Goal: Task Accomplishment & Management: Manage account settings

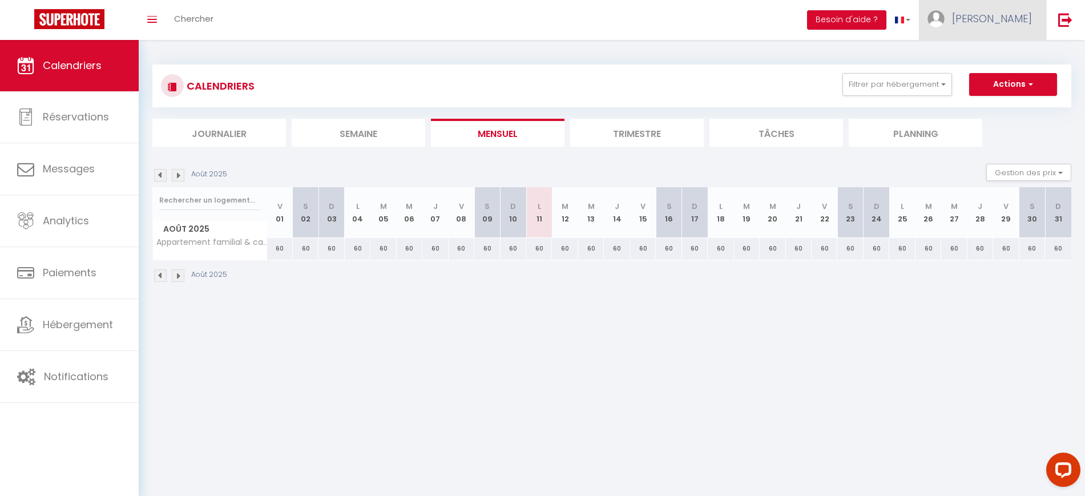
click at [989, 33] on link "[PERSON_NAME]" at bounding box center [982, 20] width 127 height 40
click at [1000, 54] on link "Paramètres" at bounding box center [1001, 56] width 85 height 19
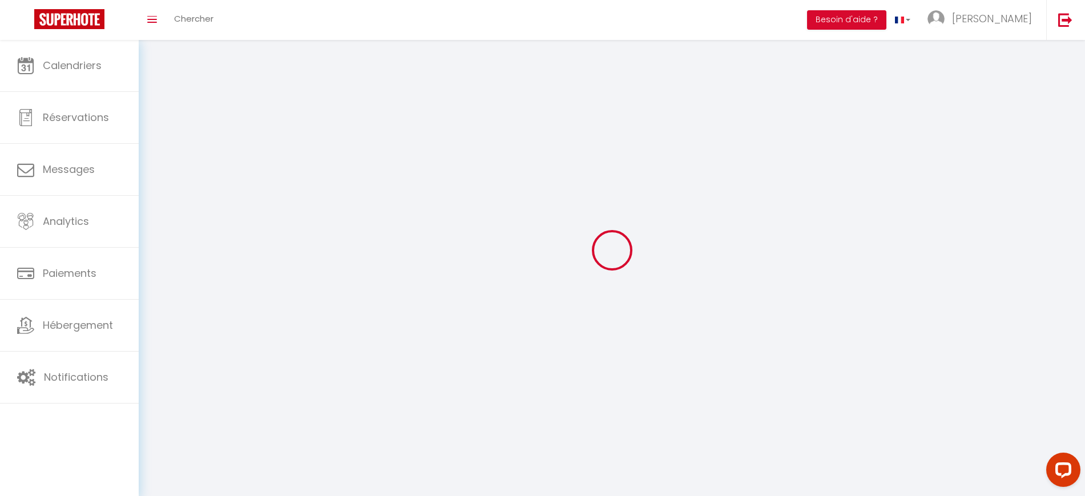
type input "[PERSON_NAME]"
type input "zamparutti"
type input "0640089084"
type input "[STREET_ADDRESS]"
type input "73600"
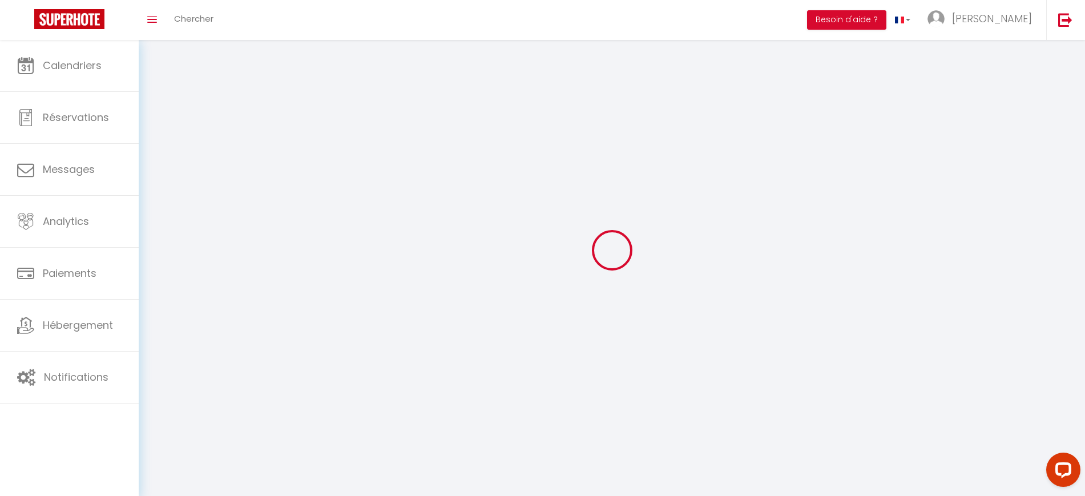
type input "moutiers"
type input "iJ0WfSMOFf252PlqGjvM2VmJL"
type input "aAClwlXPSJ9GMqRYLzADkUewA"
type input "[URL][DOMAIN_NAME]"
select select "28"
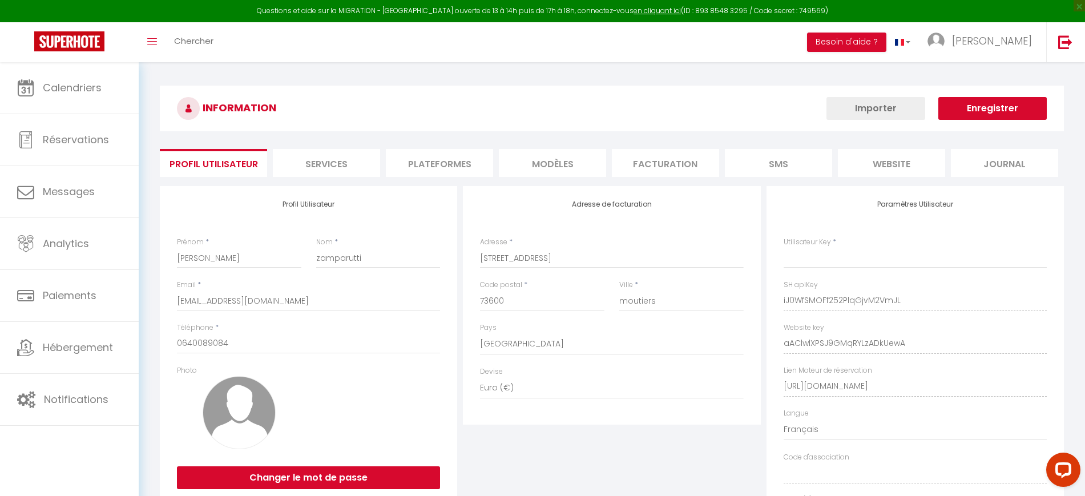
type input "iJ0WfSMOFf252PlqGjvM2VmJL"
type input "aAClwlXPSJ9GMqRYLzADkUewA"
type input "[URL][DOMAIN_NAME]"
select select "fr"
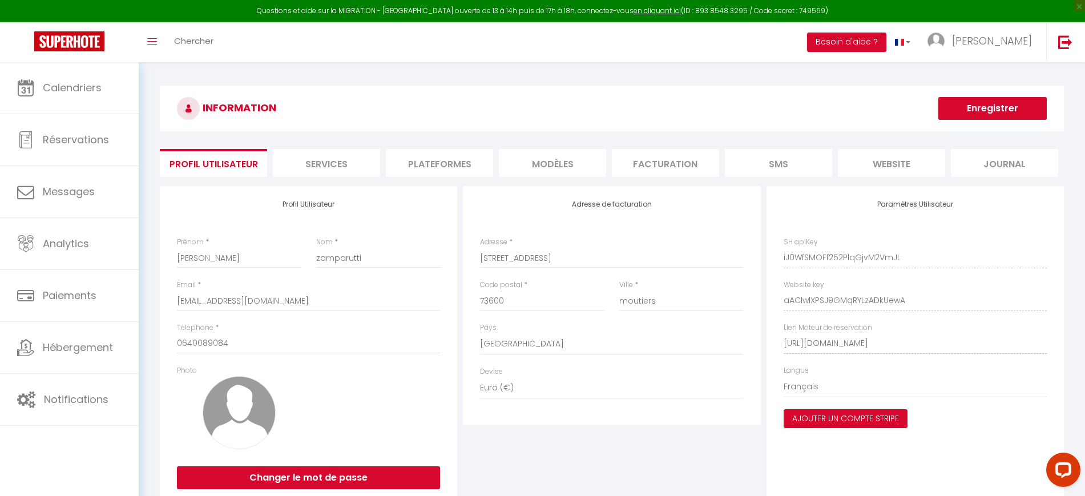
click at [461, 174] on li "Plateformes" at bounding box center [439, 163] width 107 height 28
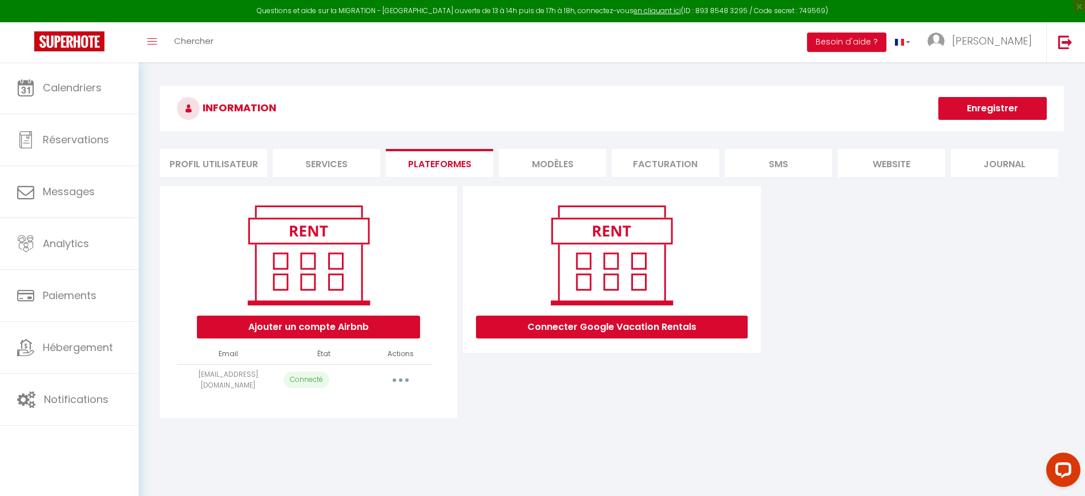
click at [400, 379] on icon "button" at bounding box center [400, 380] width 3 height 3
click at [367, 409] on link "Importer les appartements" at bounding box center [350, 405] width 126 height 19
select select "74514"
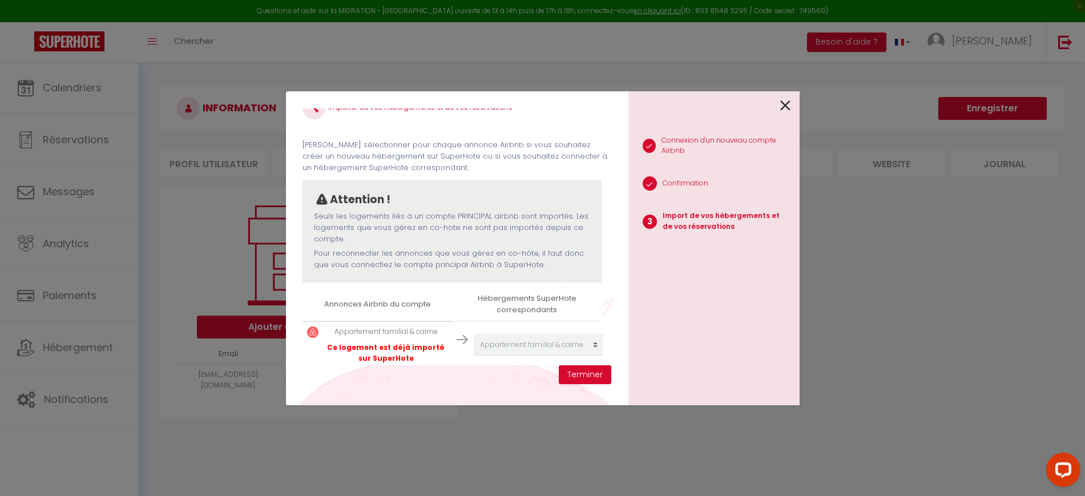
scroll to position [34, 0]
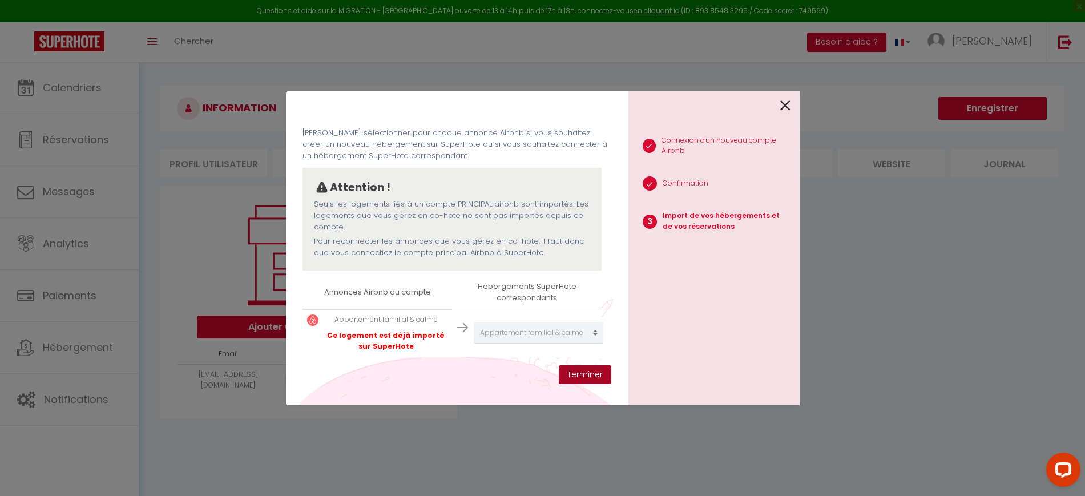
click at [581, 375] on button "Terminer" at bounding box center [585, 374] width 53 height 19
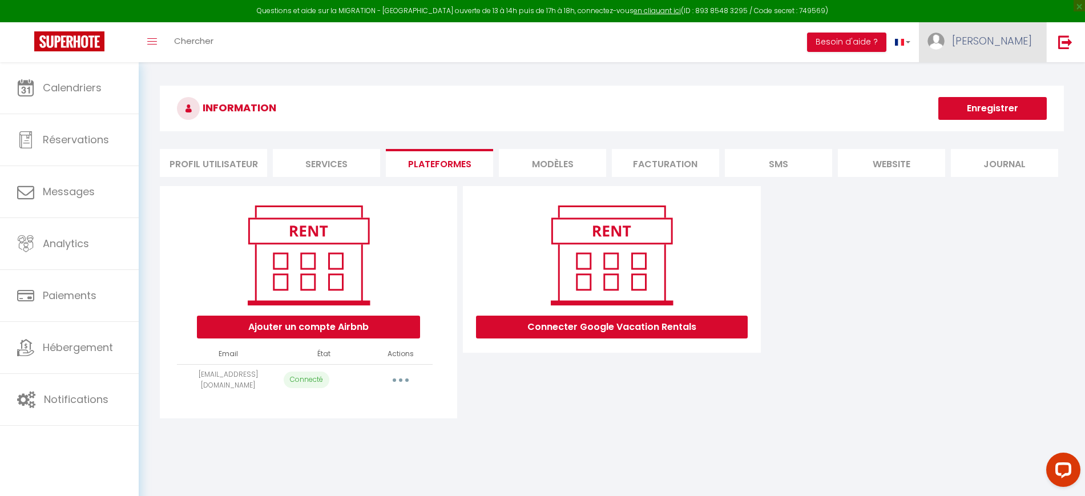
click at [998, 52] on link "[PERSON_NAME]" at bounding box center [982, 42] width 127 height 40
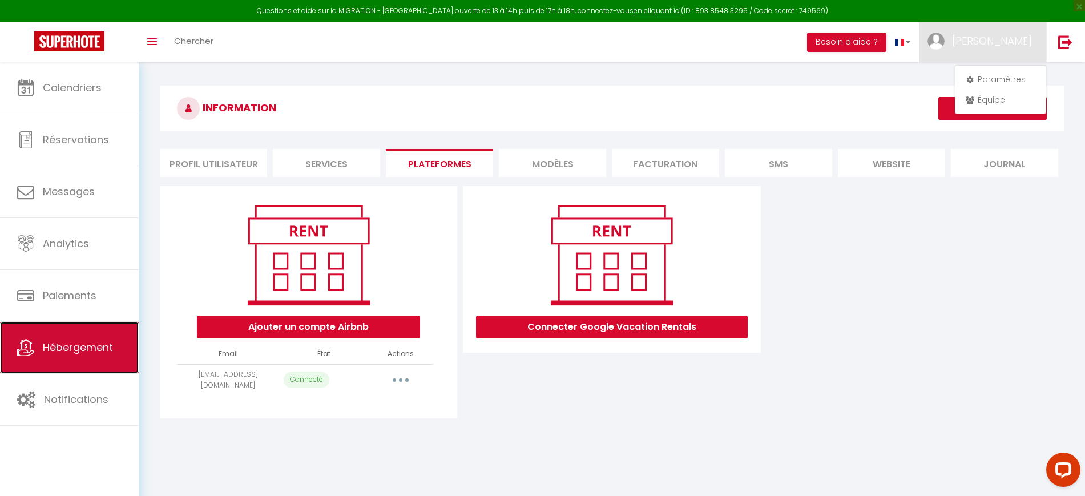
click at [114, 359] on link "Hébergement" at bounding box center [69, 347] width 139 height 51
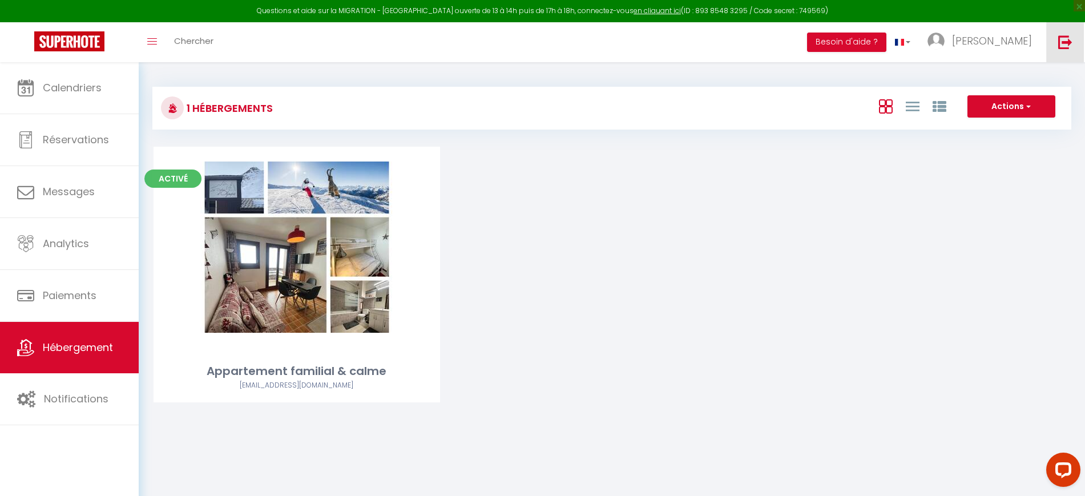
click at [1069, 47] on img at bounding box center [1066, 42] width 14 height 14
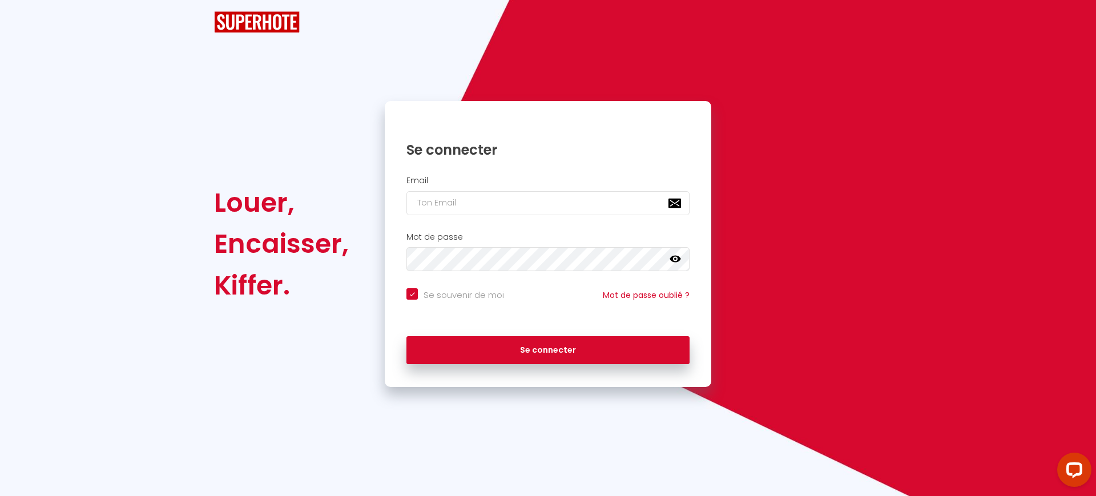
checkbox input "true"
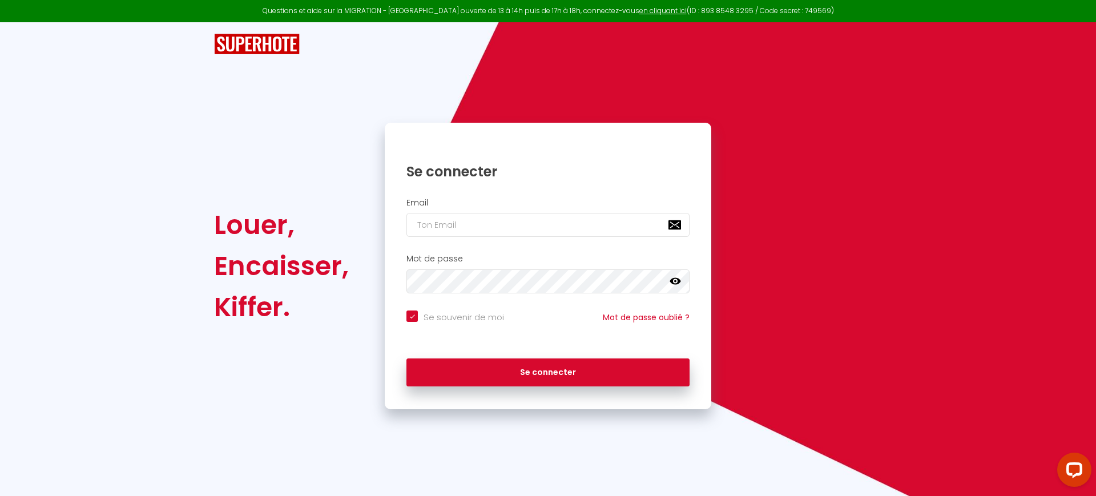
click at [521, 202] on h2 "Email" at bounding box center [548, 203] width 283 height 10
click at [513, 232] on input "email" at bounding box center [548, 225] width 283 height 24
paste input "[EMAIL_ADDRESS][DOMAIN_NAME]"
type input "[EMAIL_ADDRESS][DOMAIN_NAME]"
checkbox input "true"
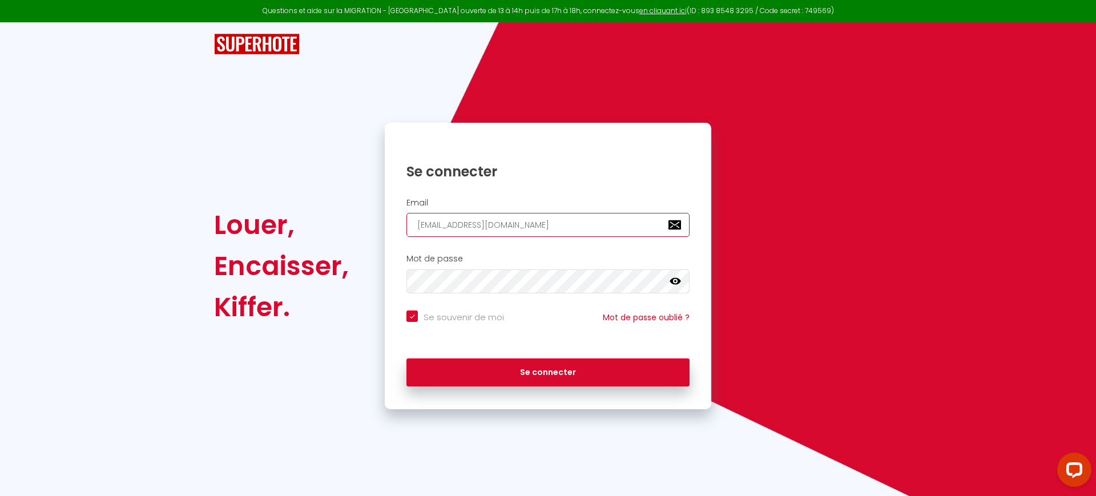
type input "[EMAIL_ADDRESS][DOMAIN_NAME]"
click at [458, 311] on input "Se souvenir de moi" at bounding box center [456, 316] width 98 height 11
checkbox input "false"
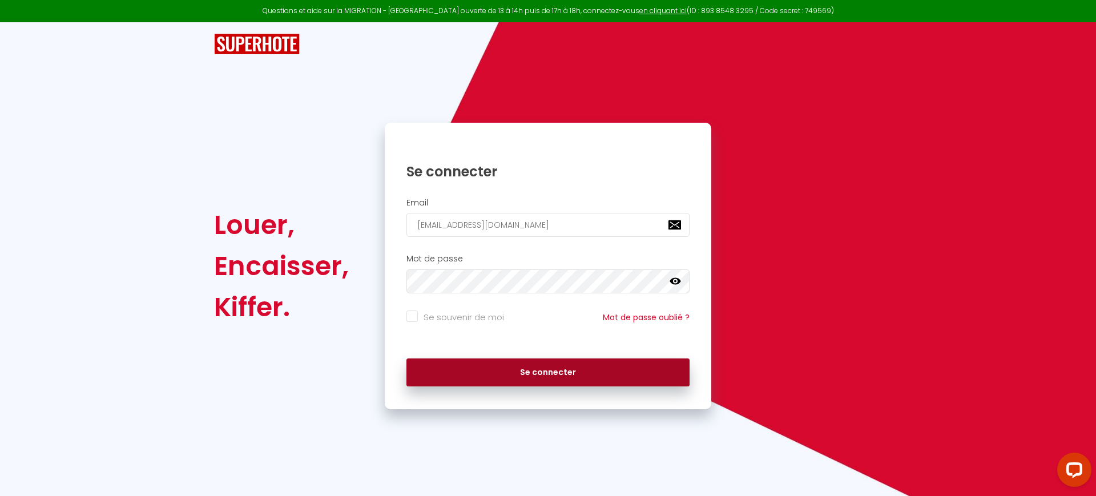
click at [530, 365] on button "Se connecter" at bounding box center [548, 373] width 283 height 29
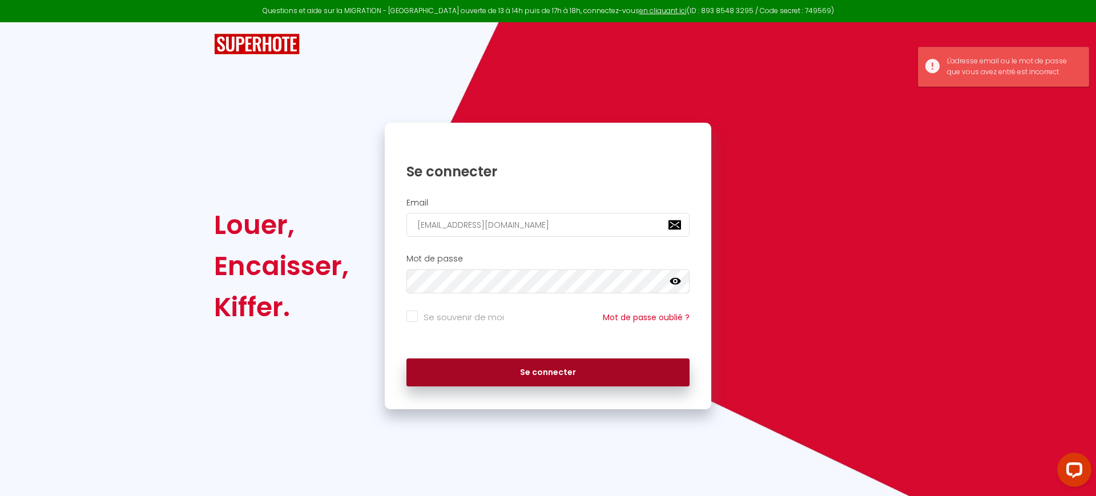
click at [524, 374] on button "Se connecter" at bounding box center [548, 373] width 283 height 29
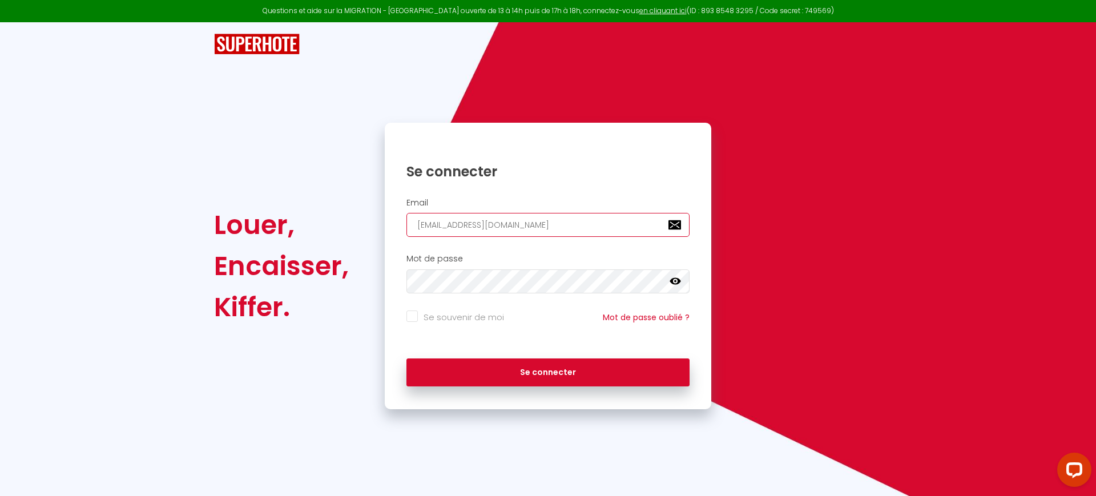
click at [454, 220] on input "[EMAIL_ADDRESS][DOMAIN_NAME]" at bounding box center [548, 225] width 283 height 24
click at [454, 221] on input "[EMAIL_ADDRESS][DOMAIN_NAME]" at bounding box center [548, 225] width 283 height 24
click at [453, 221] on input "[EMAIL_ADDRESS][DOMAIN_NAME]" at bounding box center [548, 225] width 283 height 24
paste input "[PERSON_NAME][EMAIL_ADDRESS][DOMAIN_NAME]"
type input "[PERSON_NAME][EMAIL_ADDRESS][DOMAIN_NAME]"
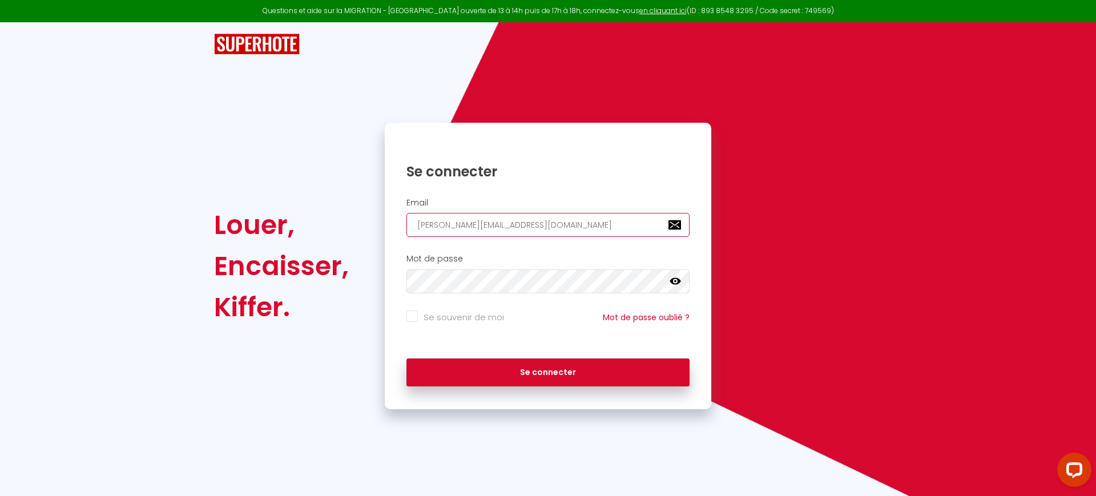
click at [407, 359] on button "Se connecter" at bounding box center [548, 373] width 283 height 29
